Goal: Task Accomplishment & Management: Use online tool/utility

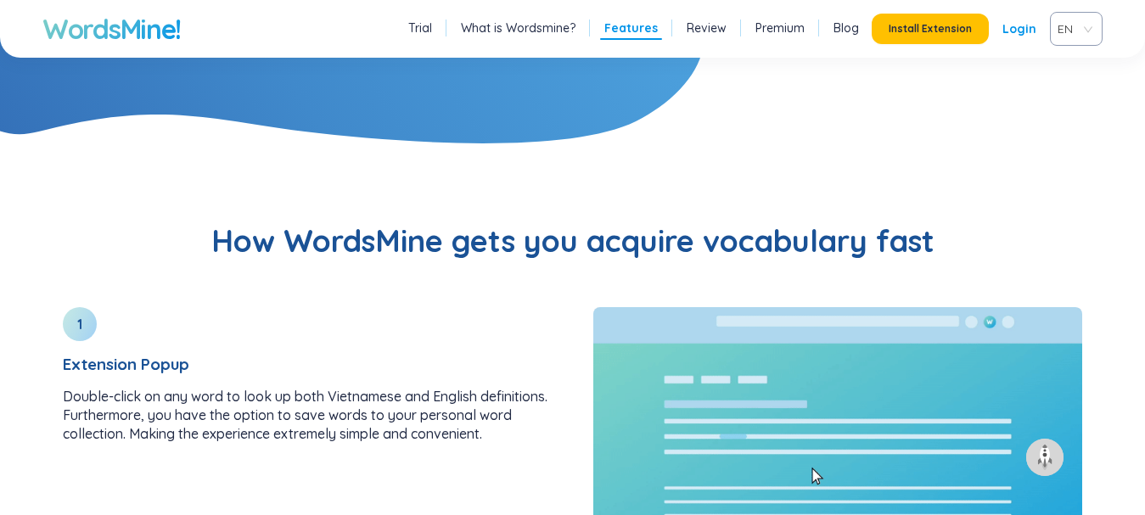
scroll to position [1916, 0]
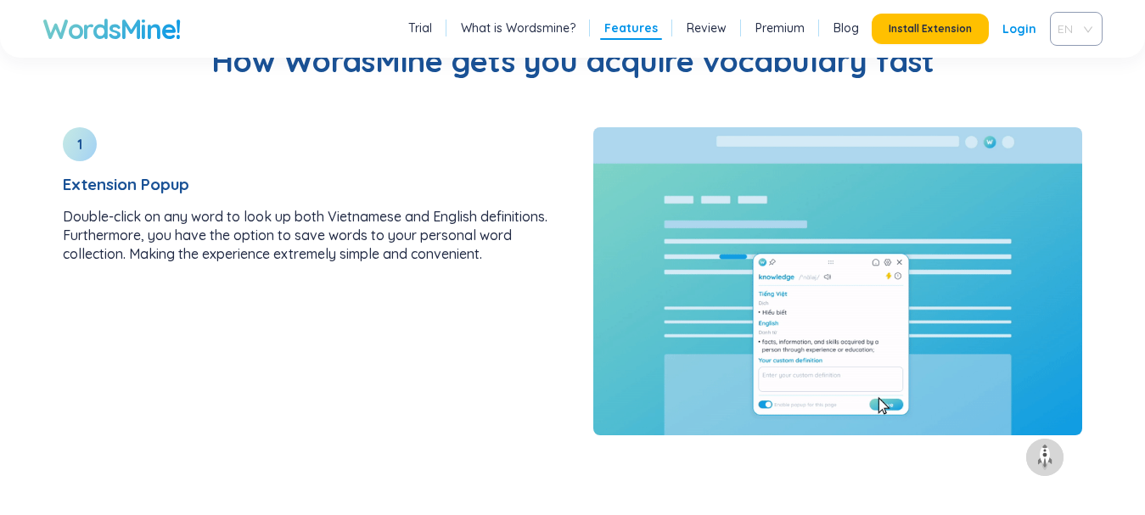
click at [1081, 26] on span "EN" at bounding box center [1073, 28] width 31 height 25
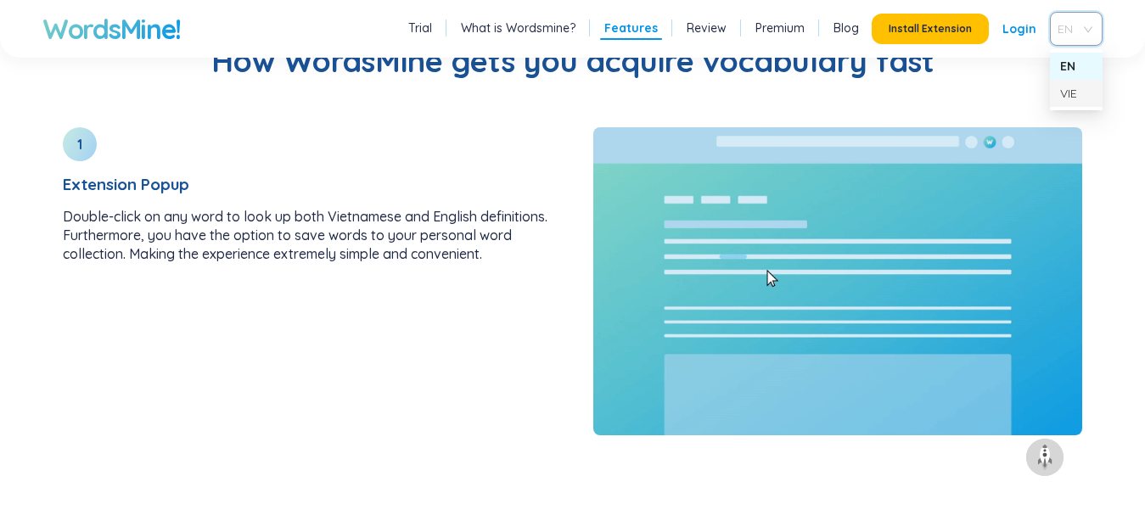
click at [1078, 90] on div "VIE" at bounding box center [1076, 93] width 32 height 19
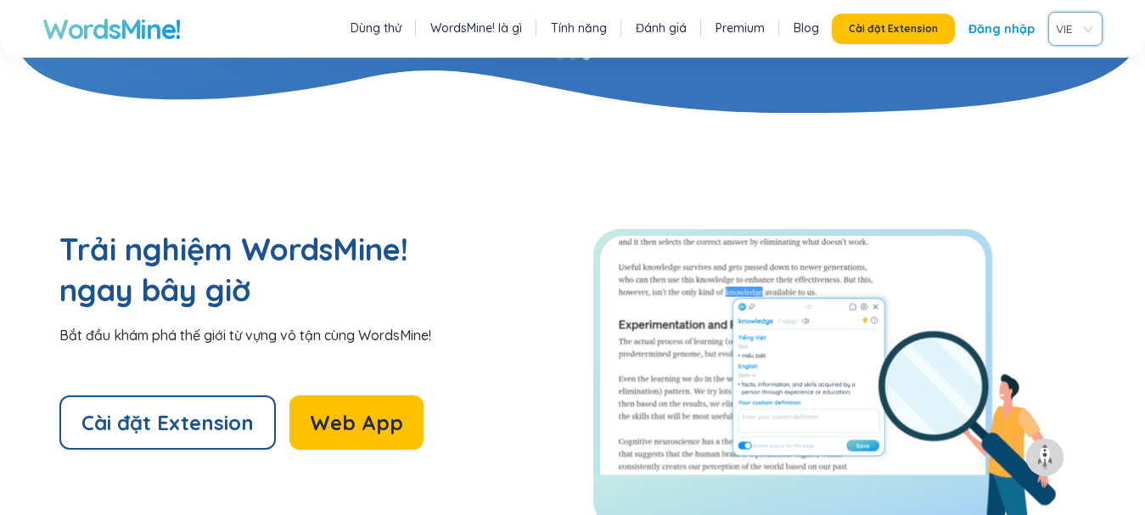
scroll to position [3611, 0]
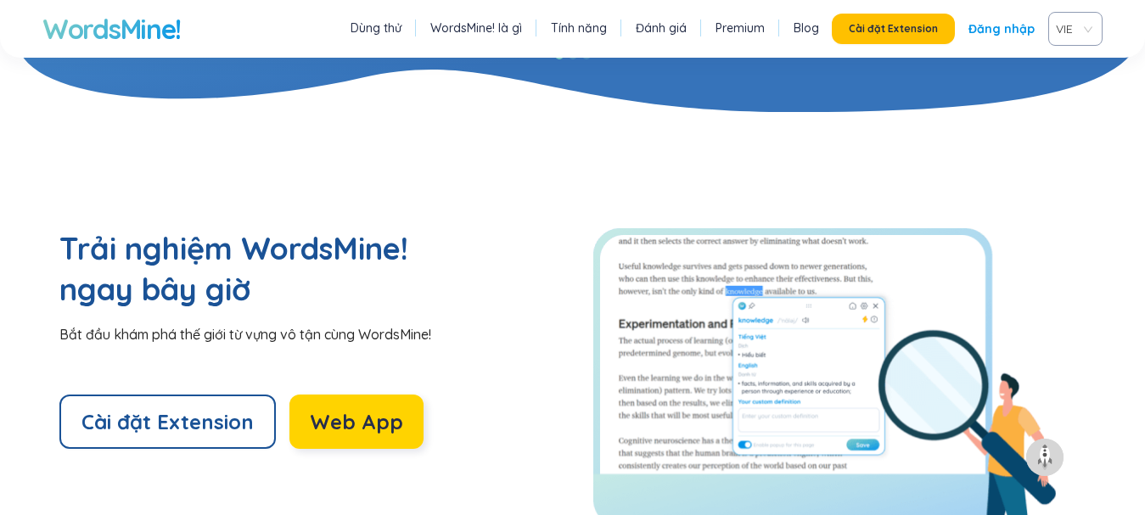
click at [346, 408] on span "Web App" at bounding box center [356, 421] width 93 height 27
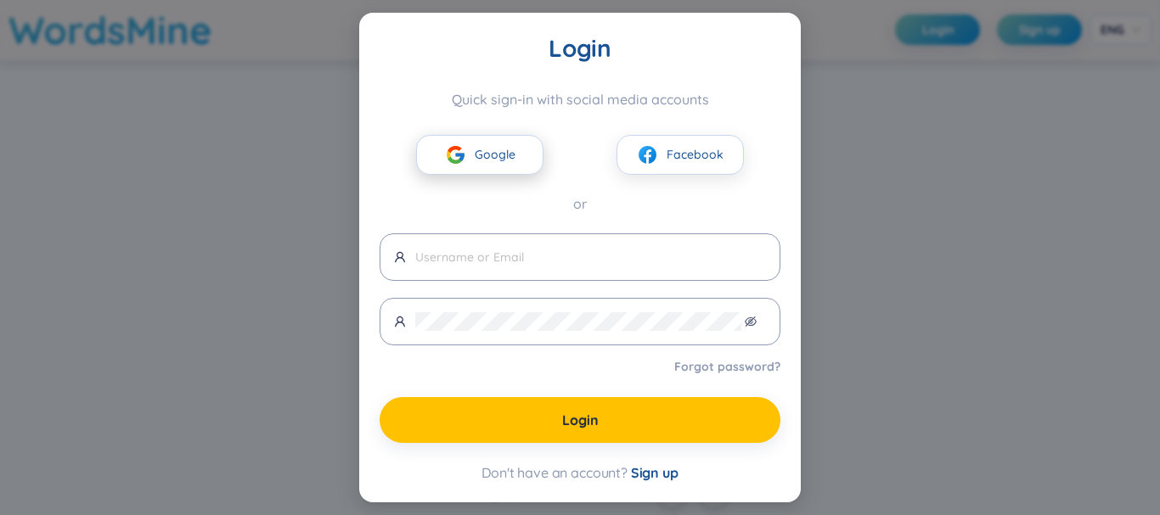
click at [478, 158] on span "Google" at bounding box center [495, 154] width 41 height 19
click at [320, 115] on div "Login Quick sign-in with social media accounts Google Facebook or Forgot passwo…" at bounding box center [580, 257] width 1160 height 515
click at [516, 160] on button "Google" at bounding box center [479, 155] width 127 height 40
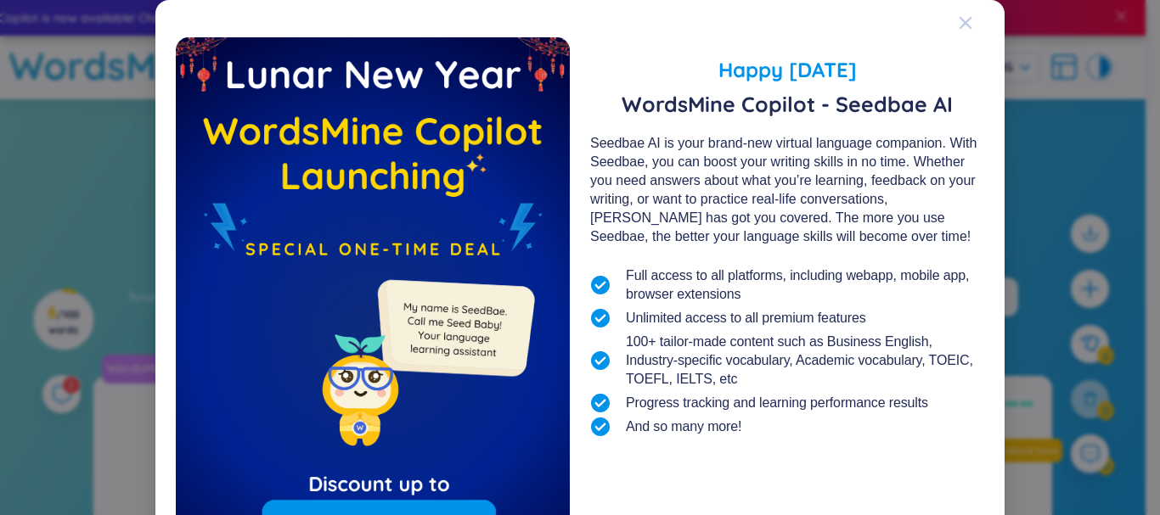
click at [959, 24] on icon "Close" at bounding box center [965, 23] width 12 height 12
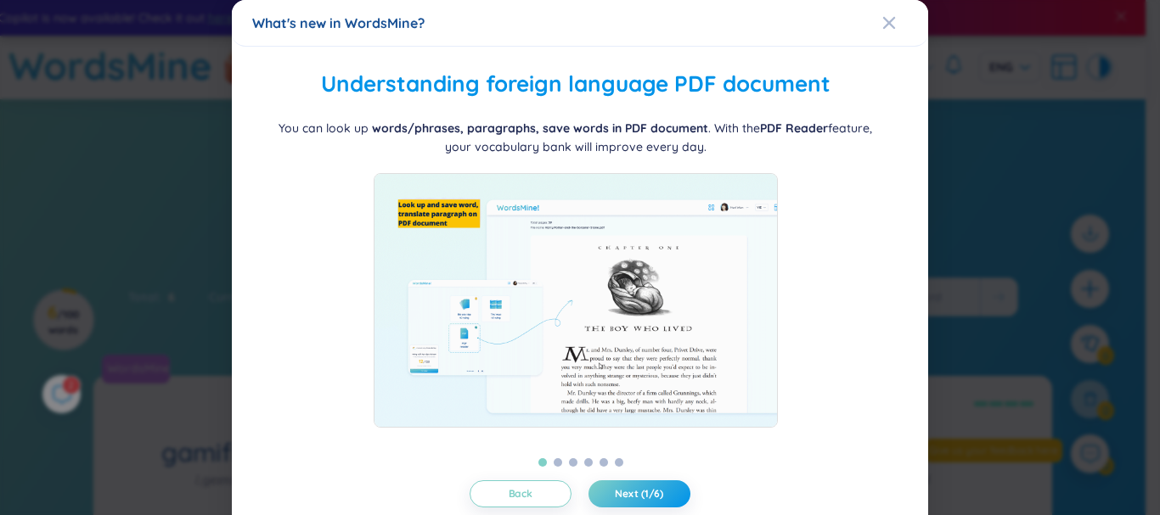
click at [959, 24] on div "What's new in WordsMine? Folder management WordsMine lets you manage and person…" at bounding box center [580, 257] width 1160 height 515
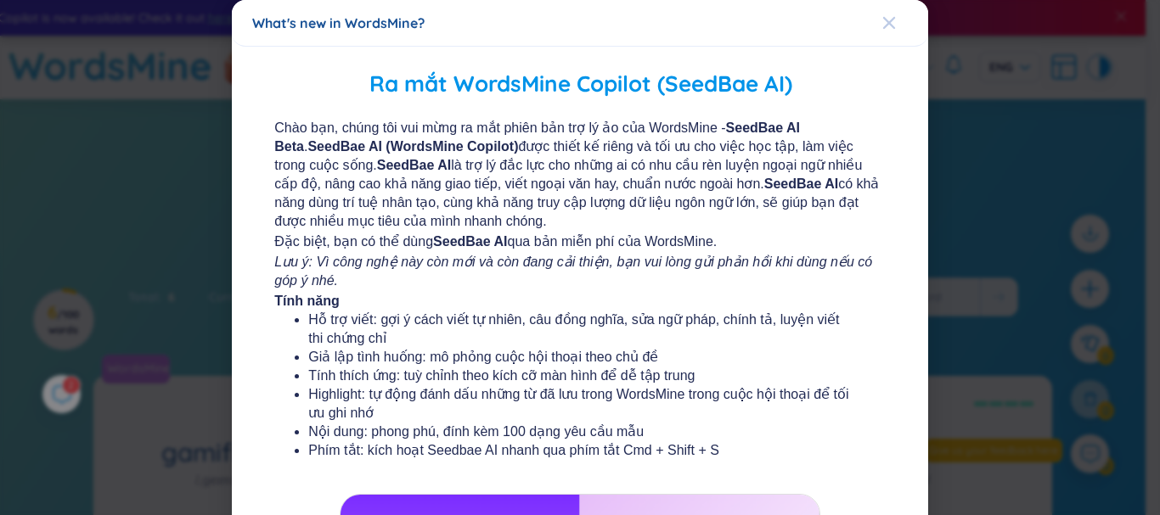
click at [882, 20] on icon "Close" at bounding box center [889, 23] width 14 height 14
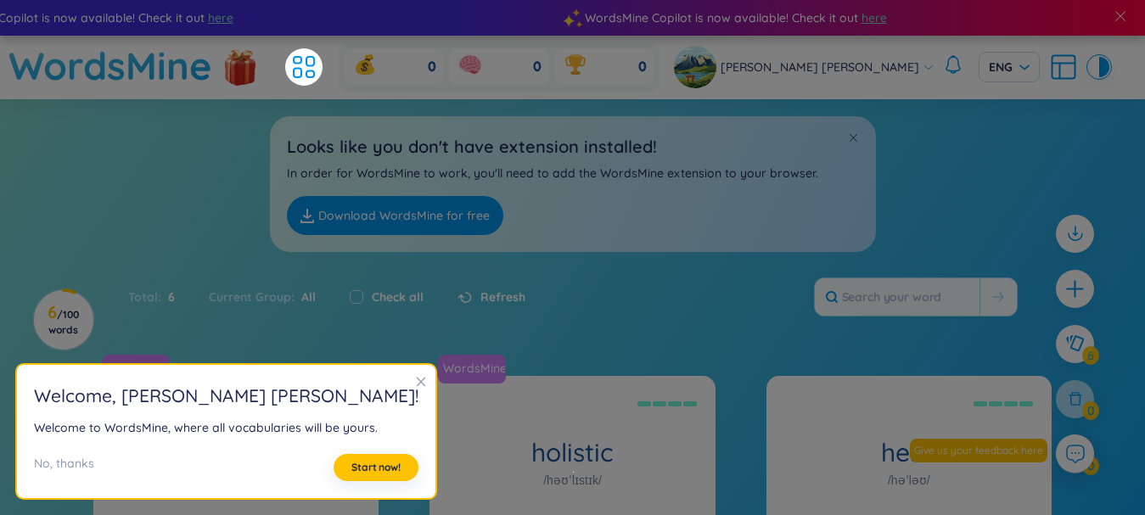
click at [415, 380] on icon "close" at bounding box center [421, 382] width 12 height 12
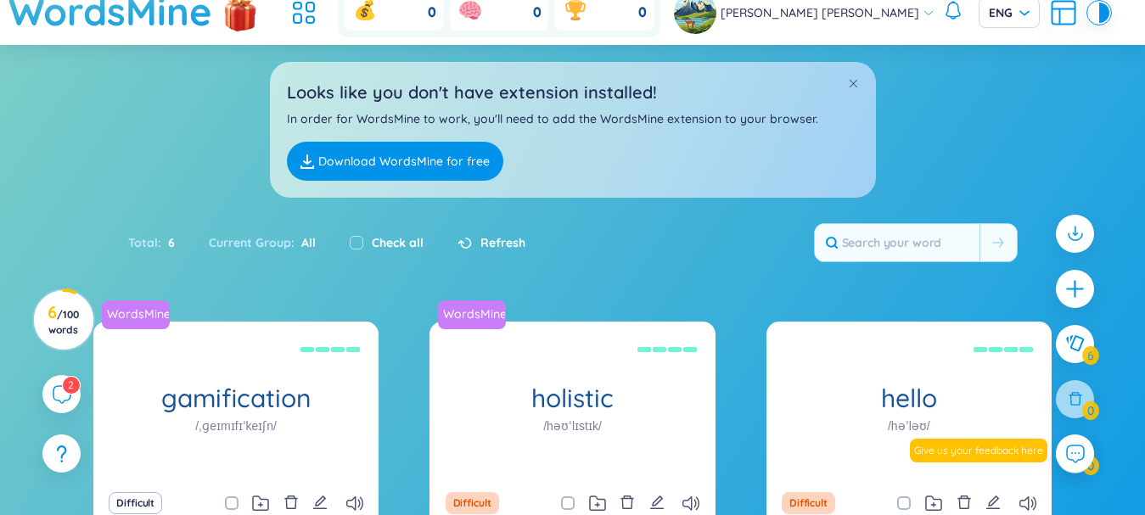
scroll to position [53, 0]
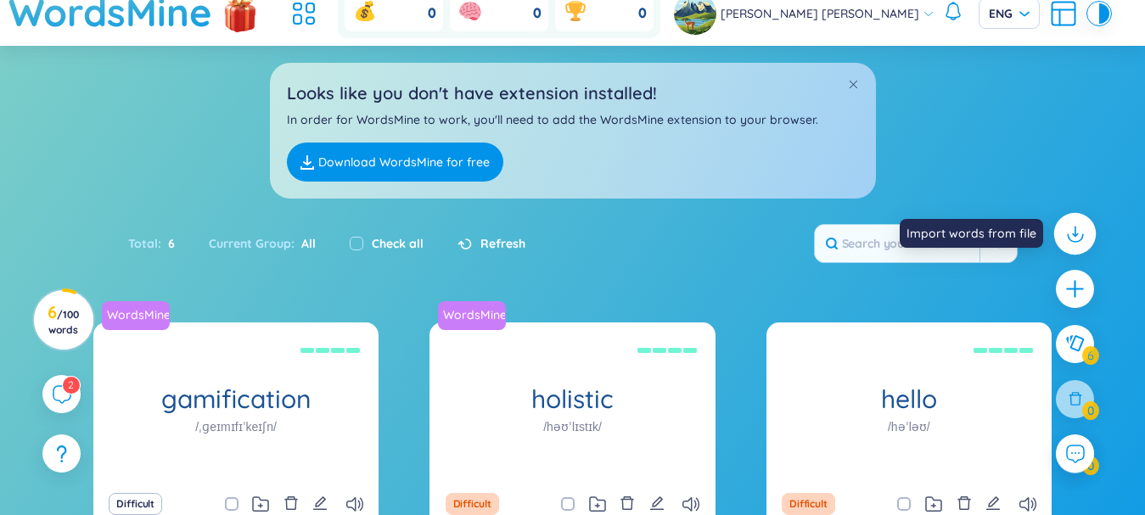
click at [1086, 236] on icon at bounding box center [1075, 233] width 22 height 22
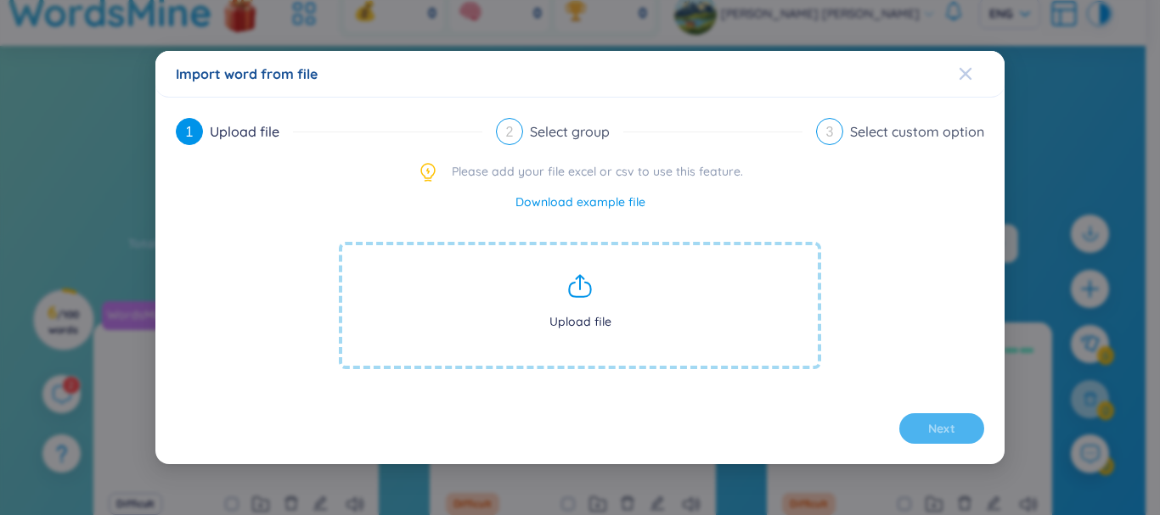
click at [965, 68] on icon "Close" at bounding box center [966, 74] width 14 height 14
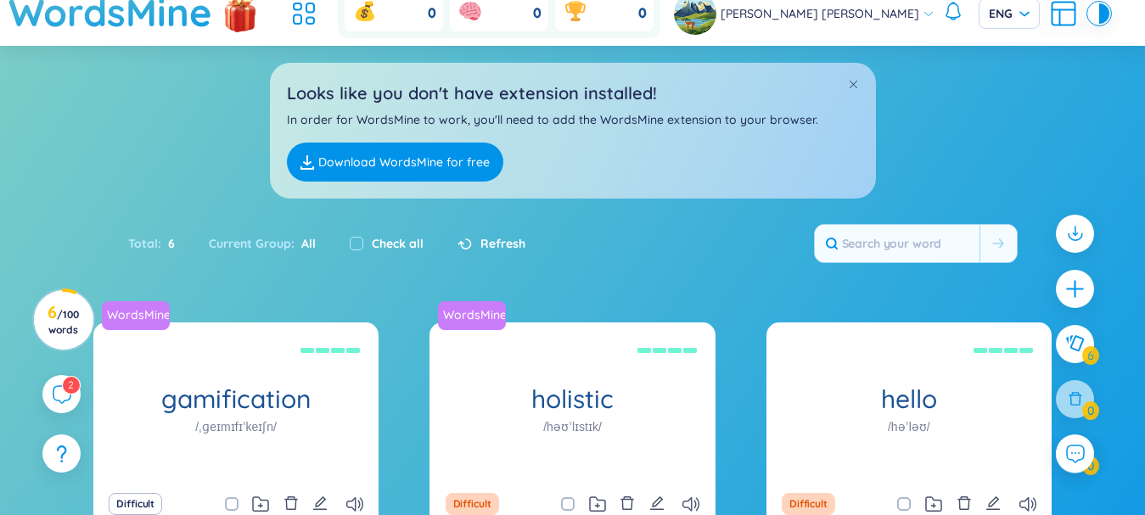
click at [360, 166] on link "Download WordsMine for free" at bounding box center [395, 162] width 217 height 39
